Goal: Information Seeking & Learning: Find contact information

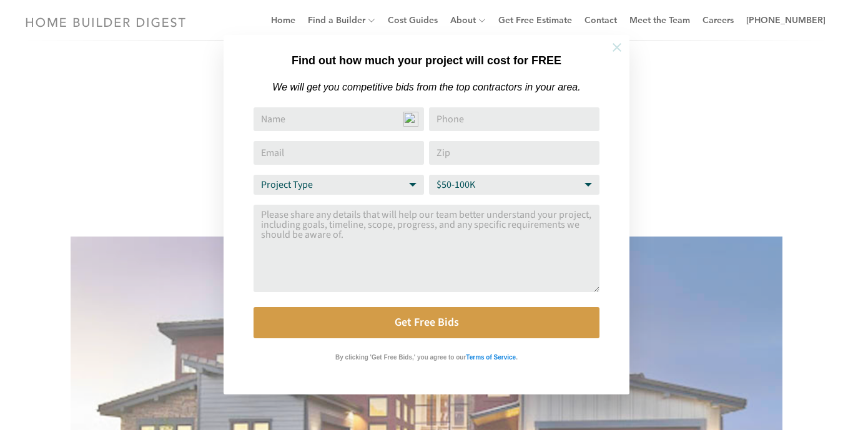
click at [615, 49] on icon at bounding box center [617, 47] width 9 height 9
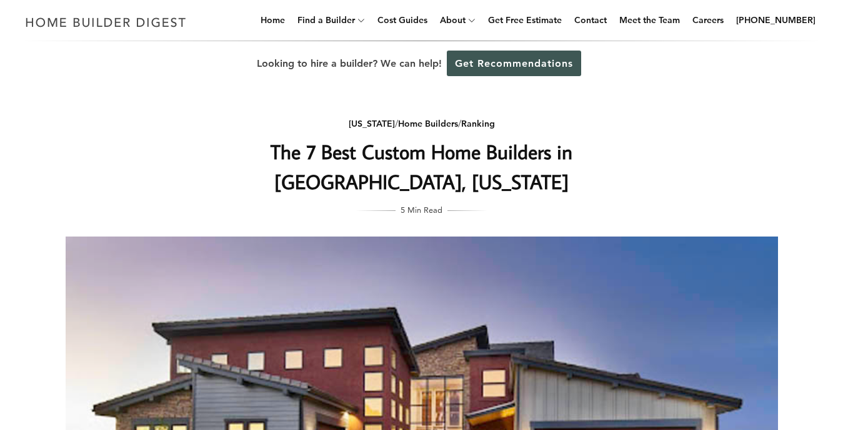
click at [757, 260] on img at bounding box center [422, 427] width 712 height 380
click at [630, 237] on img at bounding box center [422, 427] width 712 height 380
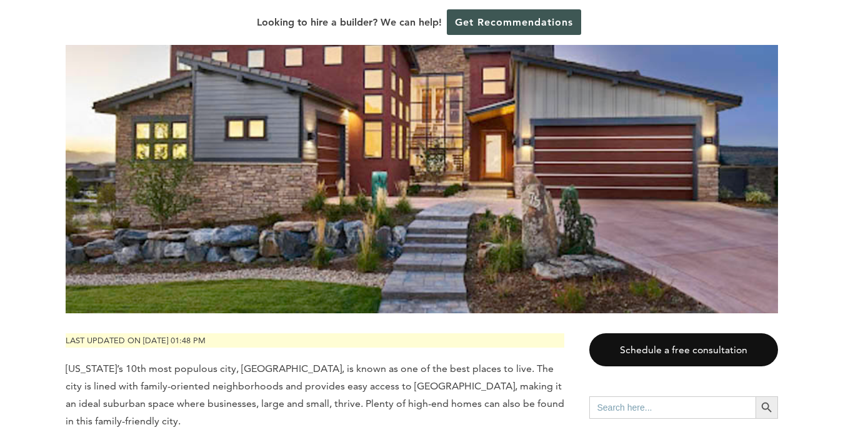
scroll to position [283, 0]
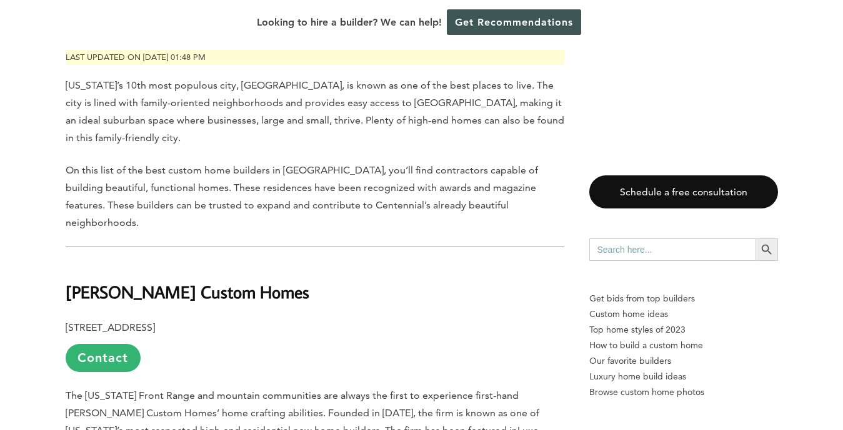
scroll to position [567, 0]
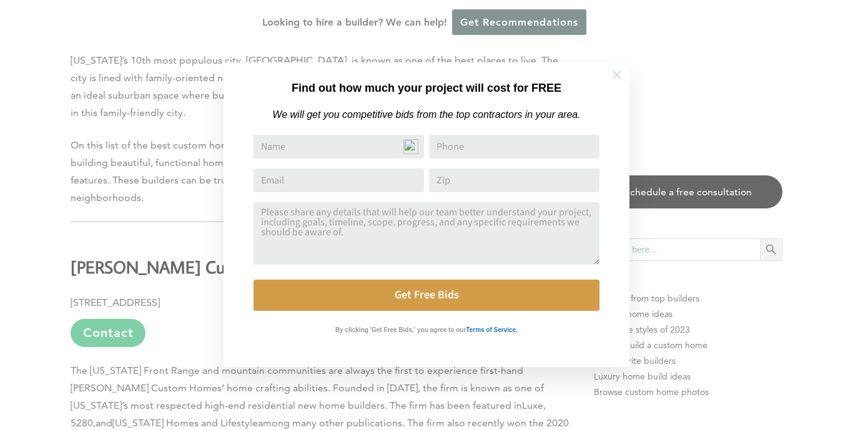
click at [617, 78] on icon at bounding box center [617, 75] width 14 height 14
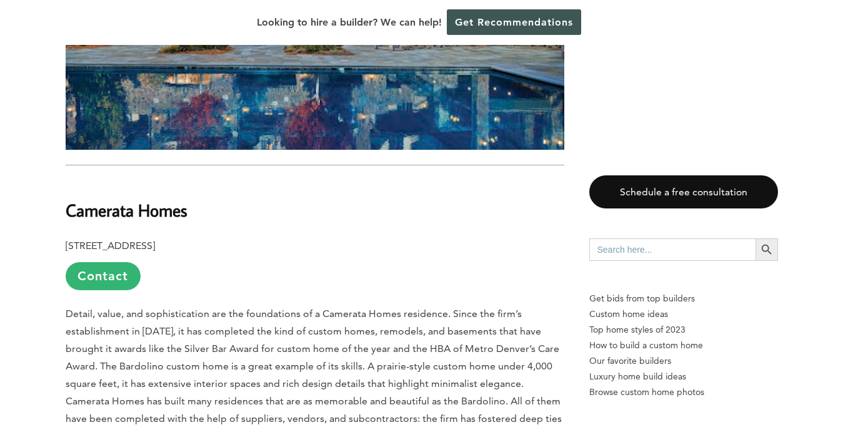
scroll to position [1316, 0]
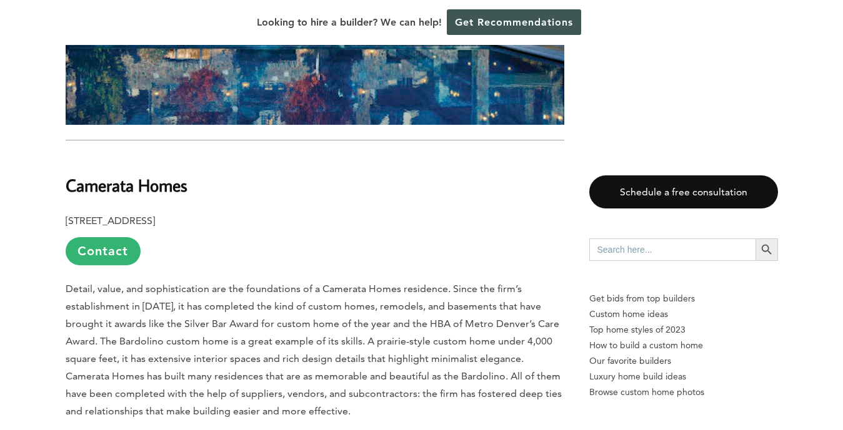
click at [124, 174] on b "Camerata Homes" at bounding box center [127, 185] width 122 height 22
click at [107, 237] on link "Contact" at bounding box center [103, 251] width 75 height 28
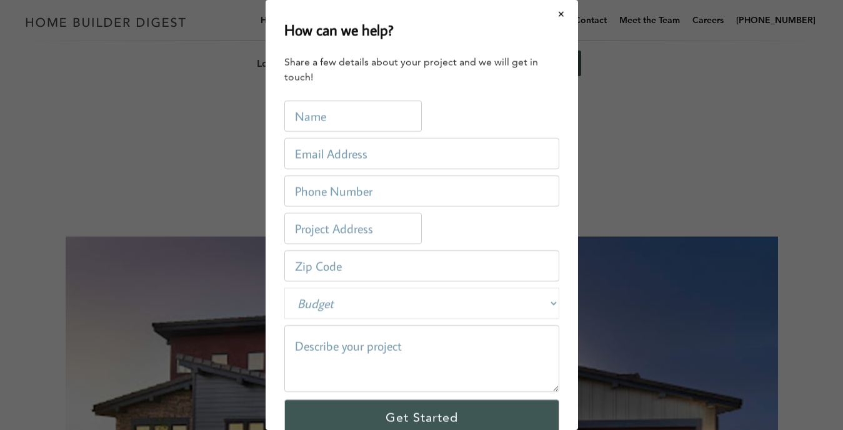
scroll to position [0, 0]
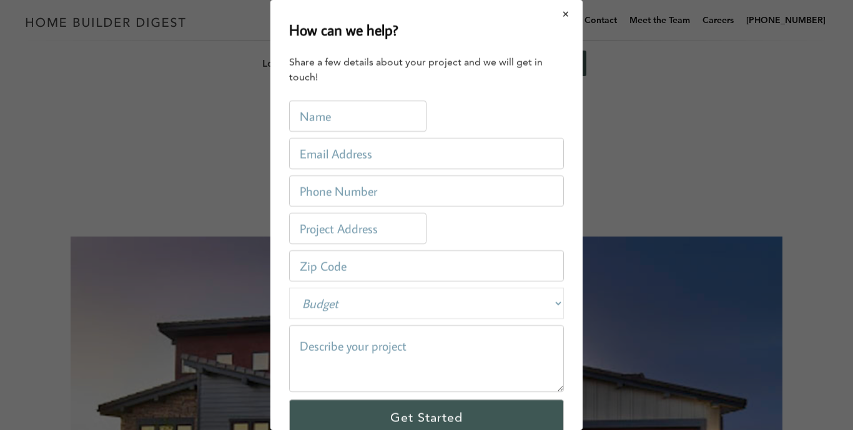
click at [557, 14] on button "Close modal" at bounding box center [566, 14] width 33 height 26
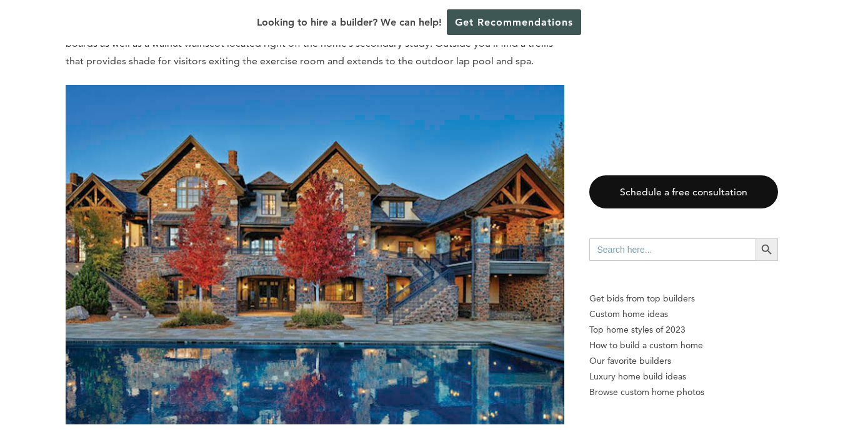
scroll to position [1050, 0]
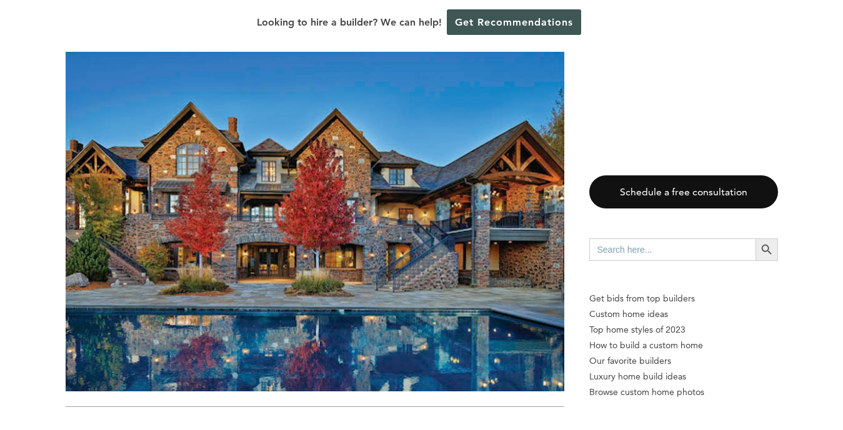
drag, startPoint x: 853, startPoint y: 425, endPoint x: 838, endPoint y: 425, distance: 14.4
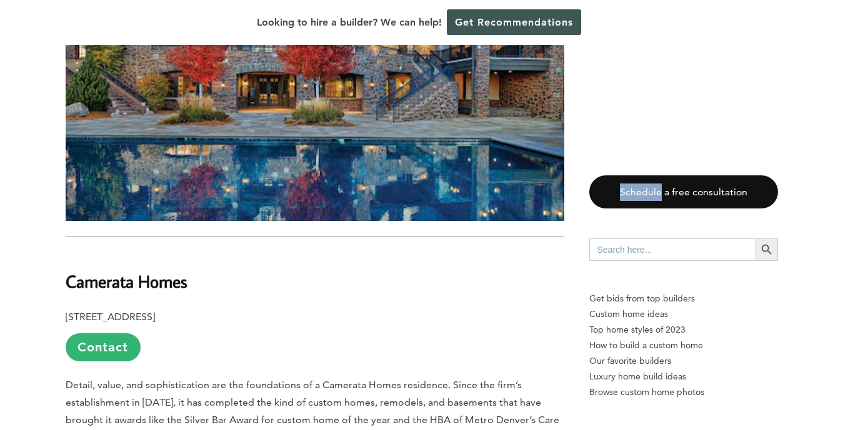
scroll to position [1277, 0]
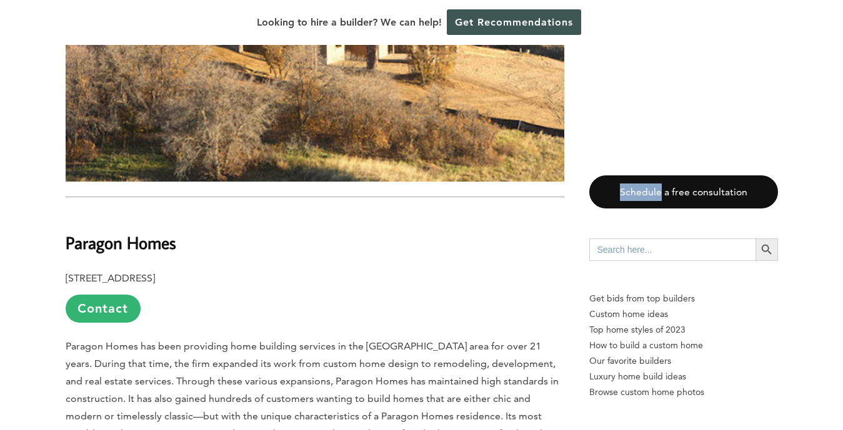
scroll to position [1952, 0]
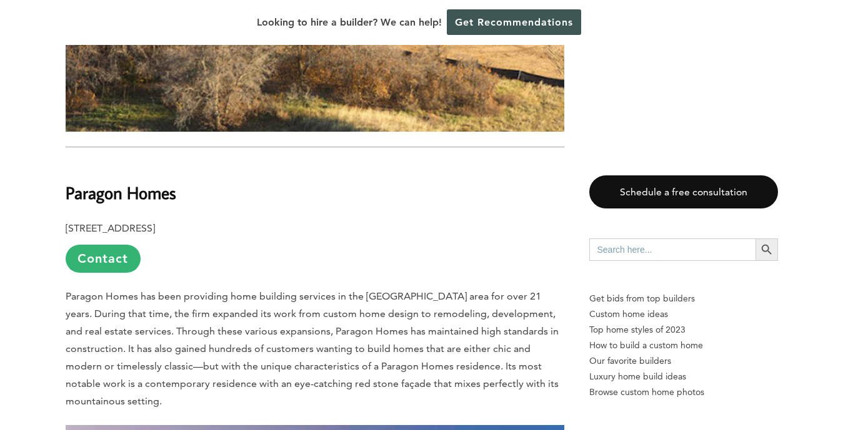
click at [706, 419] on div "Schedule a free consultation Search for: Search Button Get bids from top builde…" at bounding box center [683, 303] width 189 height 255
click at [732, 417] on div "Schedule a free consultation Search for: Search Button Get bids from top builde…" at bounding box center [683, 303] width 189 height 255
